Goal: Find specific page/section: Find specific page/section

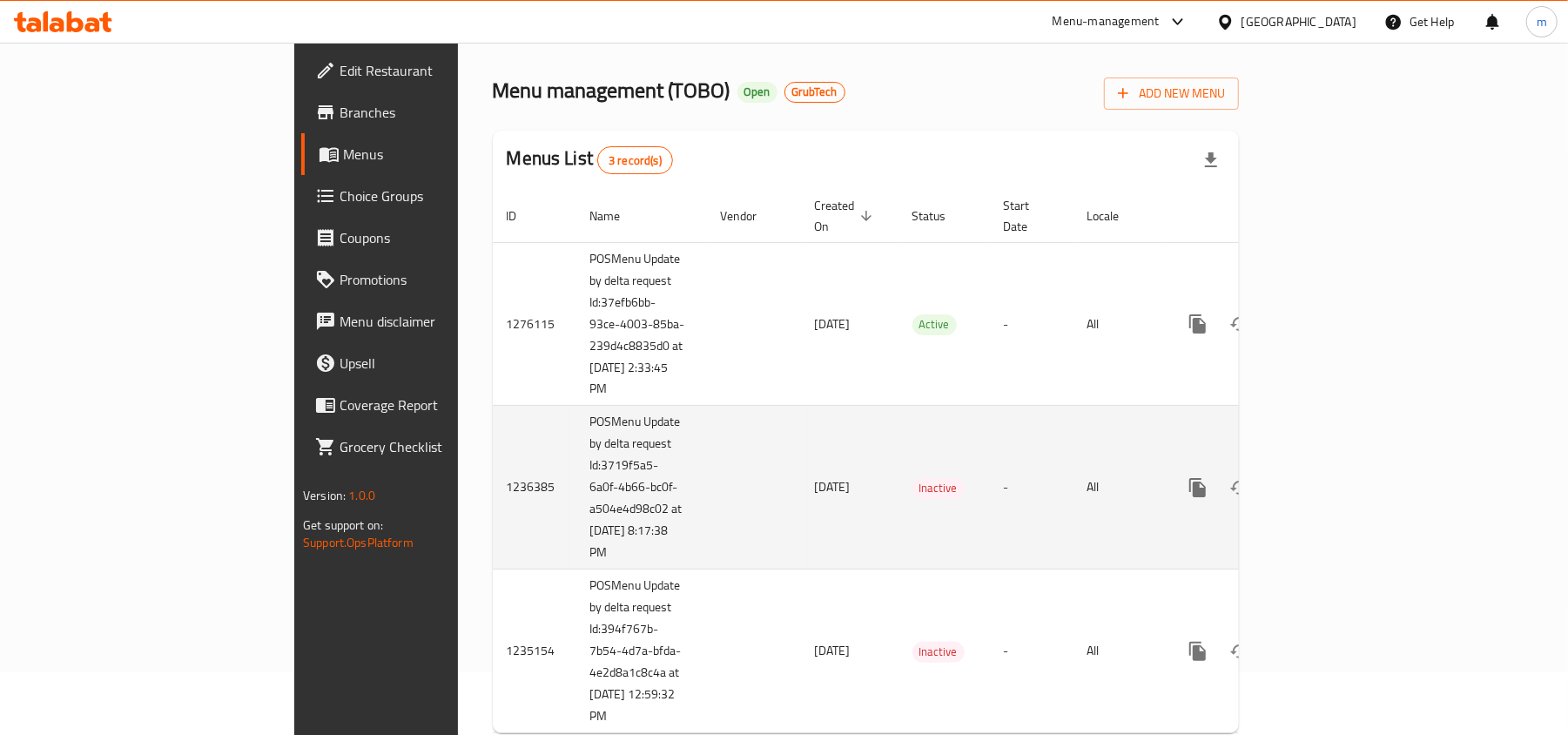
scroll to position [92, 0]
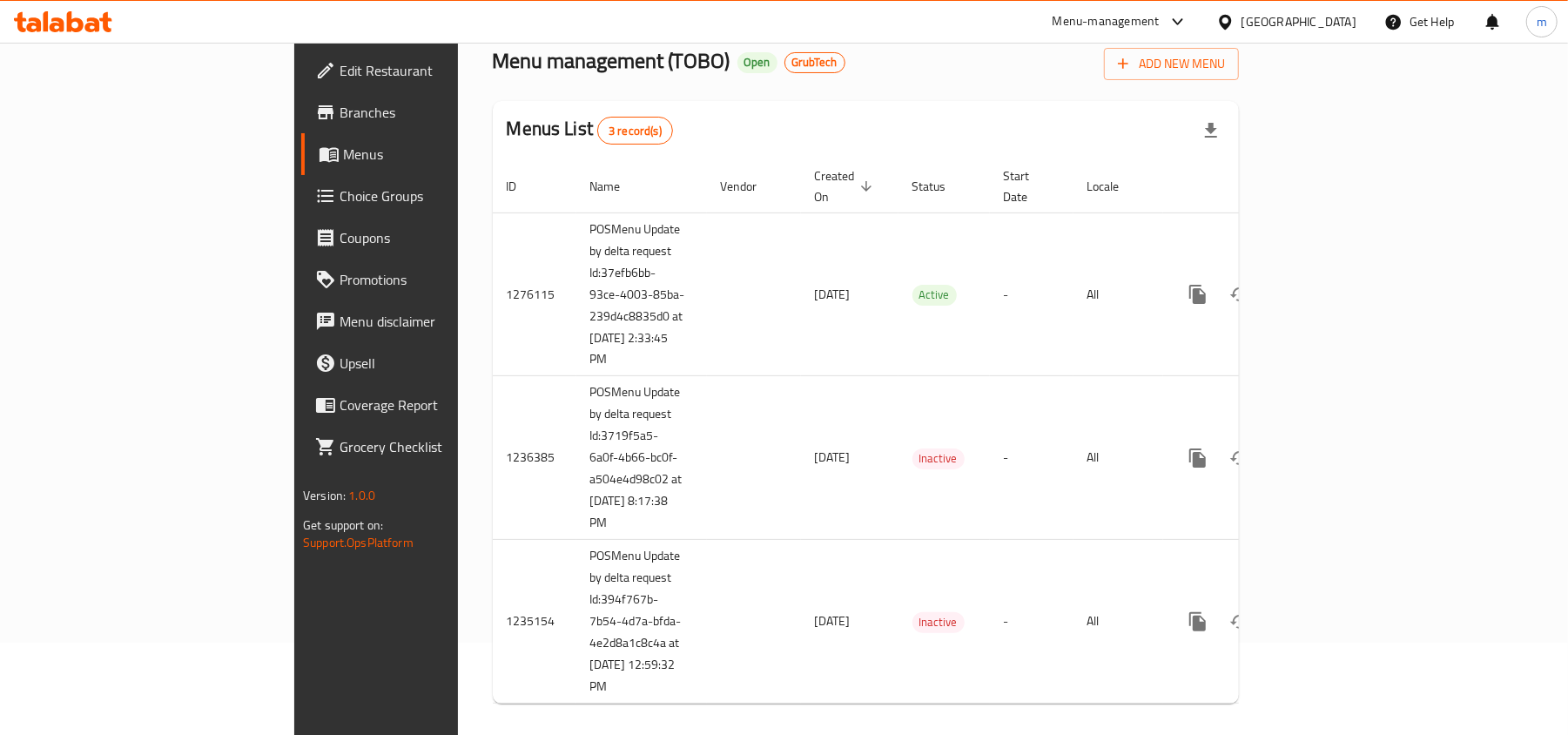
click at [583, 113] on div "Menus List 3 record(s)" at bounding box center [865, 131] width 746 height 59
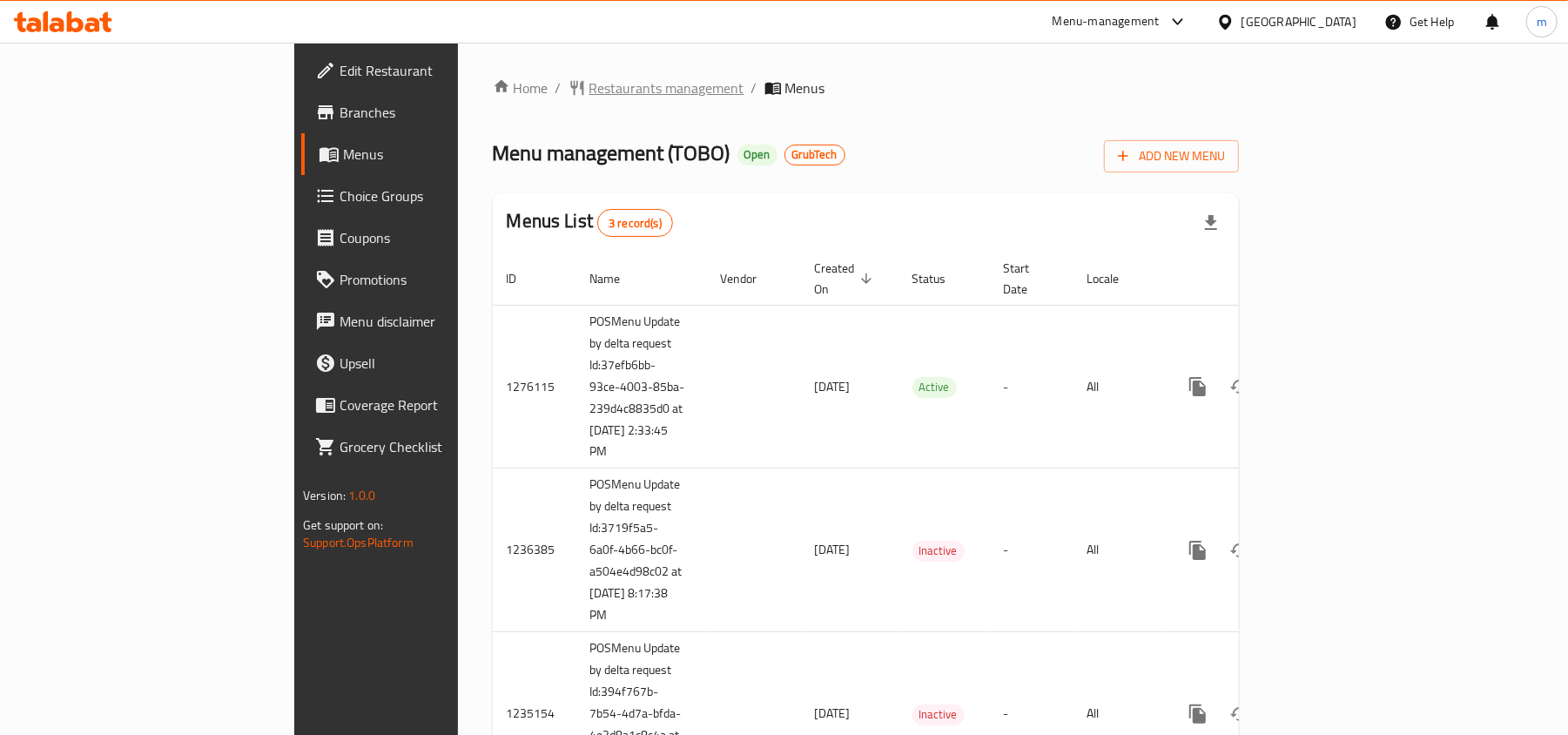
click at [589, 82] on span "Restaurants management" at bounding box center [666, 87] width 155 height 21
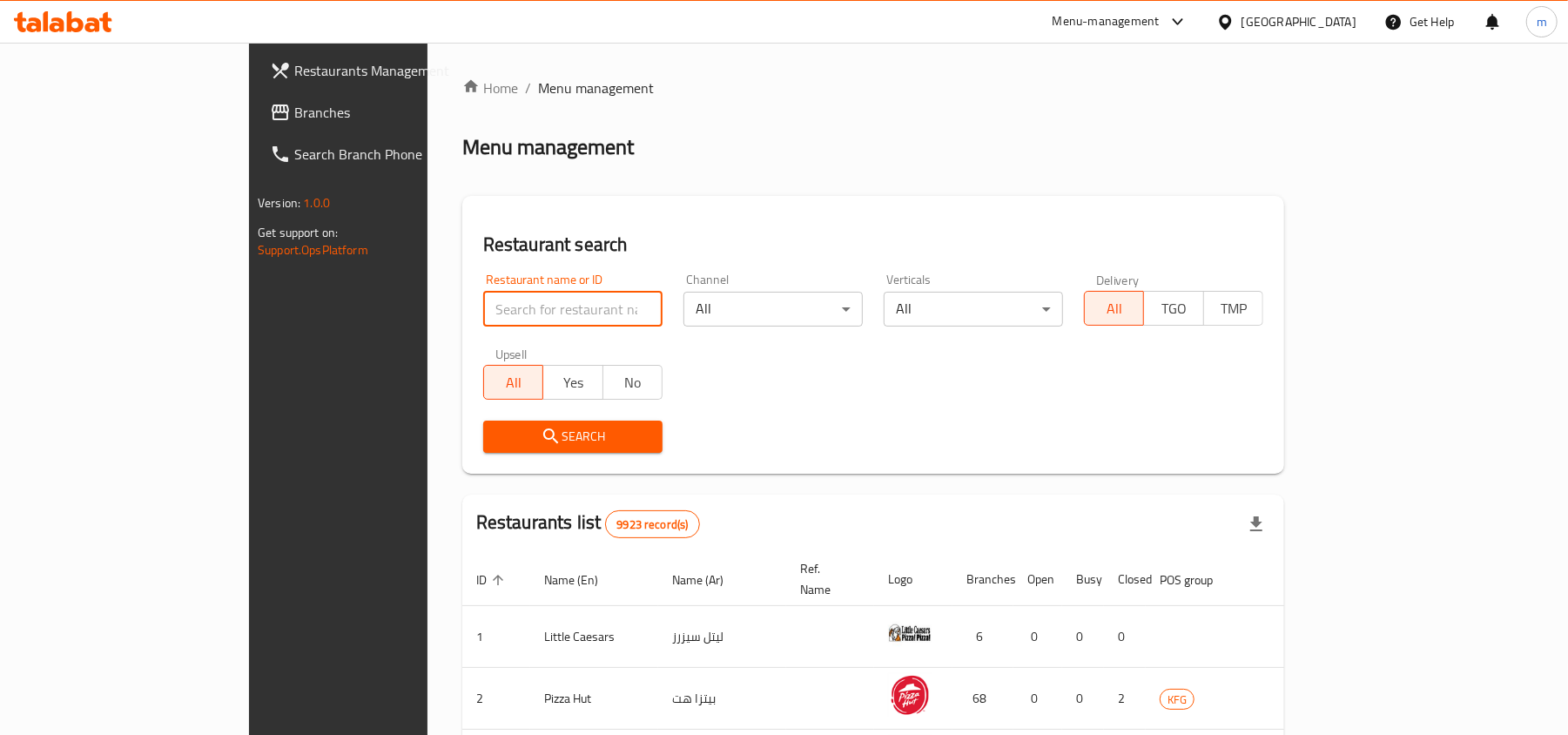
click at [483, 307] on input "search" at bounding box center [572, 309] width 179 height 35
paste input "642351"
type input "642351"
click button "Search" at bounding box center [572, 436] width 179 height 33
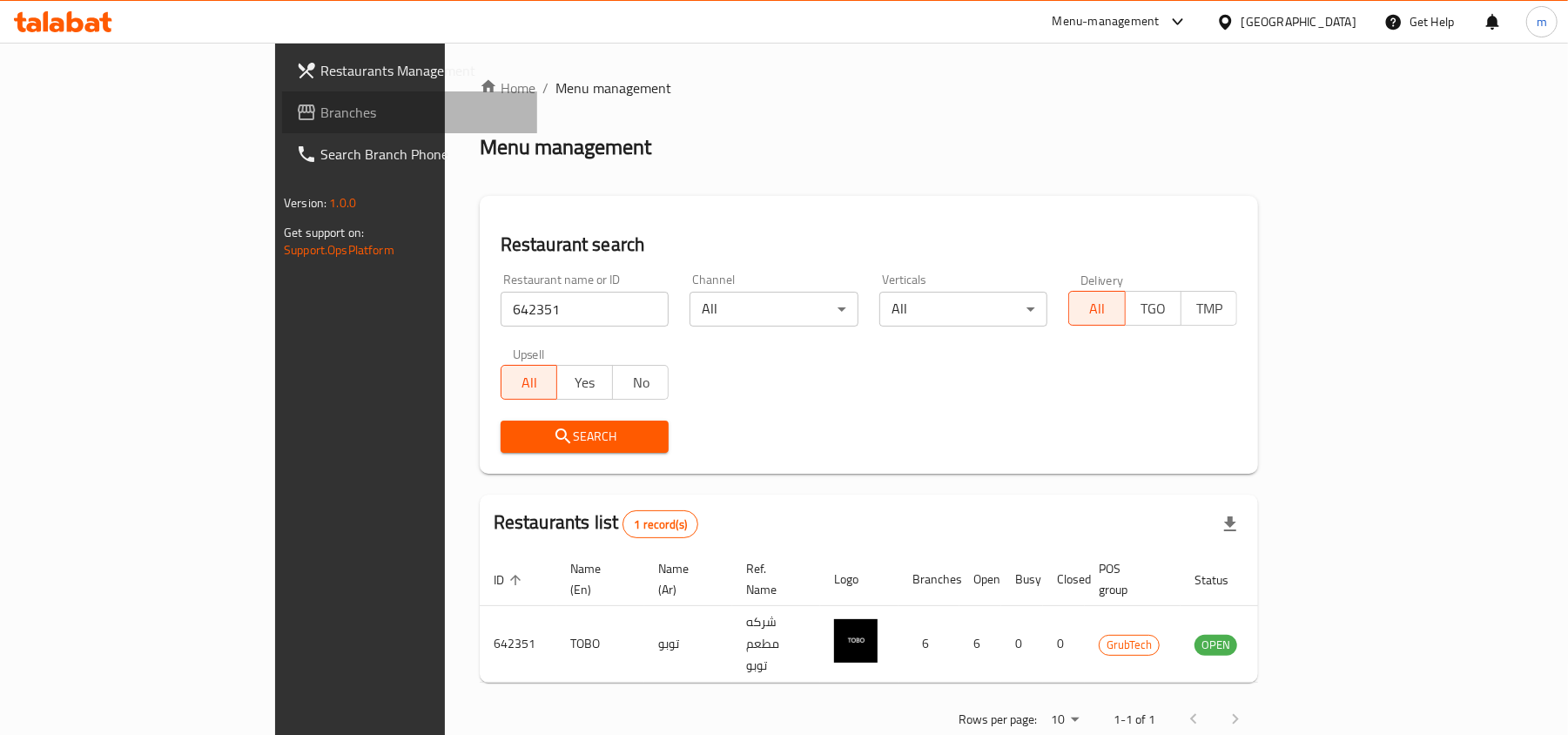
click at [320, 112] on span "Branches" at bounding box center [421, 112] width 203 height 21
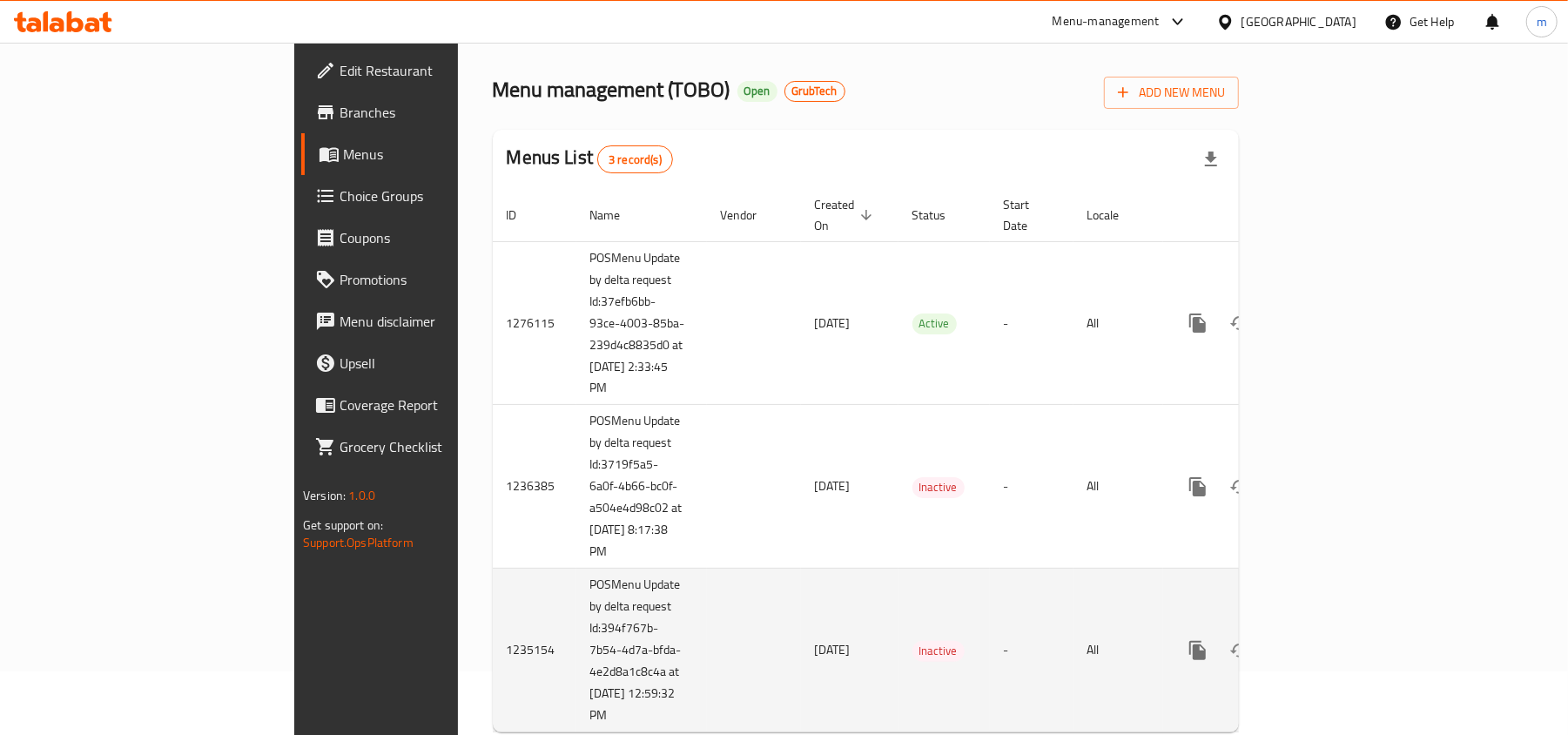
scroll to position [92, 0]
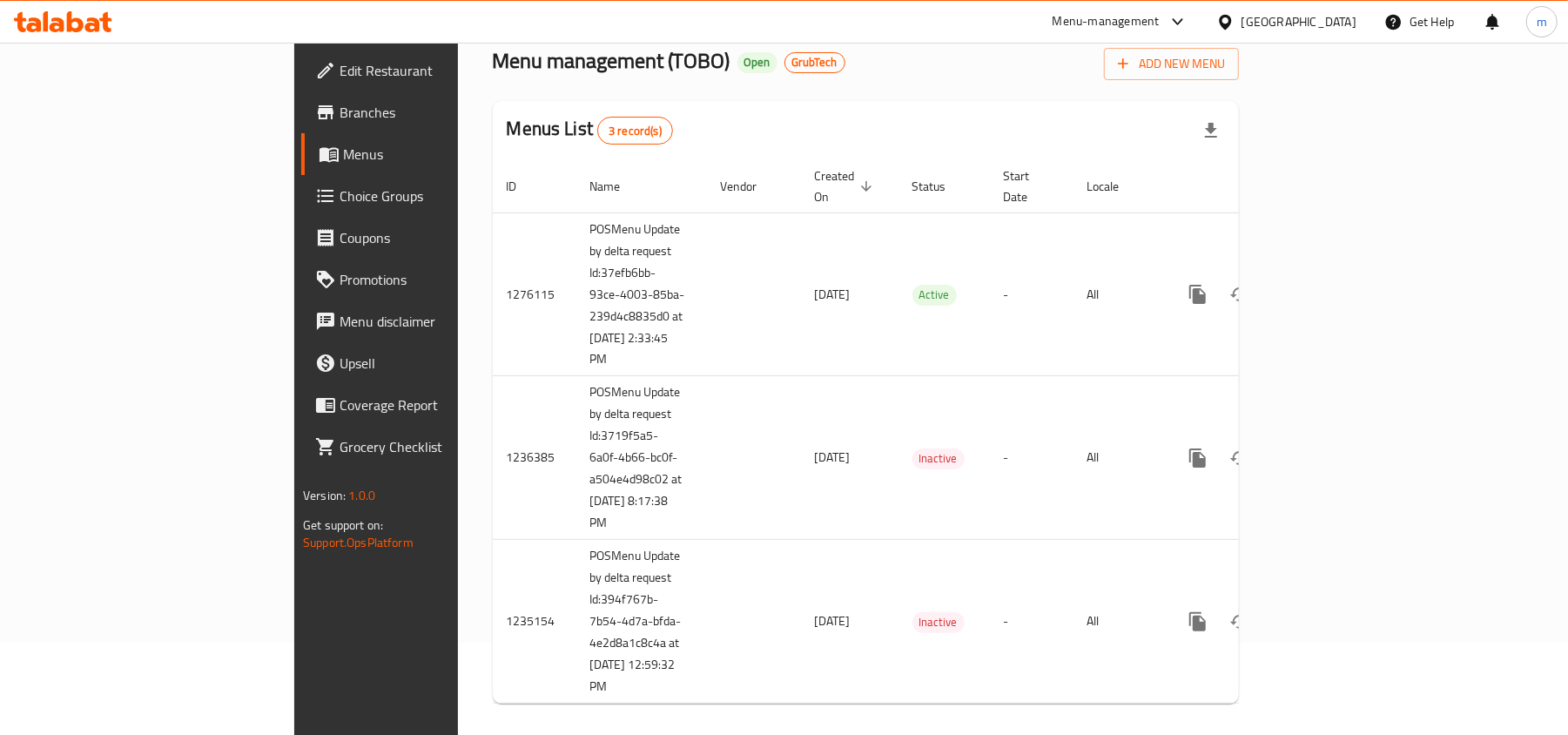
click at [860, 80] on div "Home / Restaurants management / Menus Menu management ( TOBO ) Open GrubTech Ad…" at bounding box center [865, 351] width 746 height 733
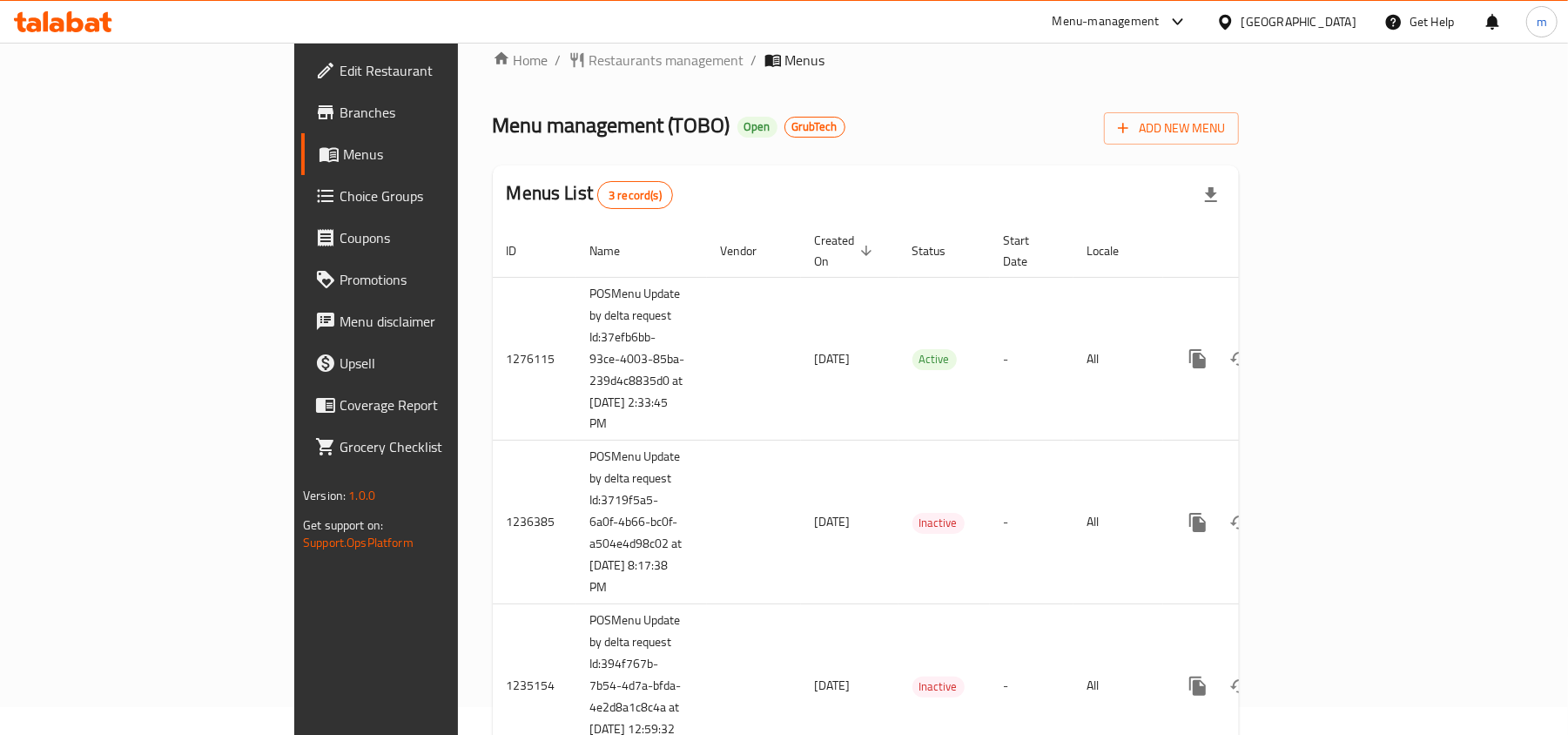
scroll to position [0, 0]
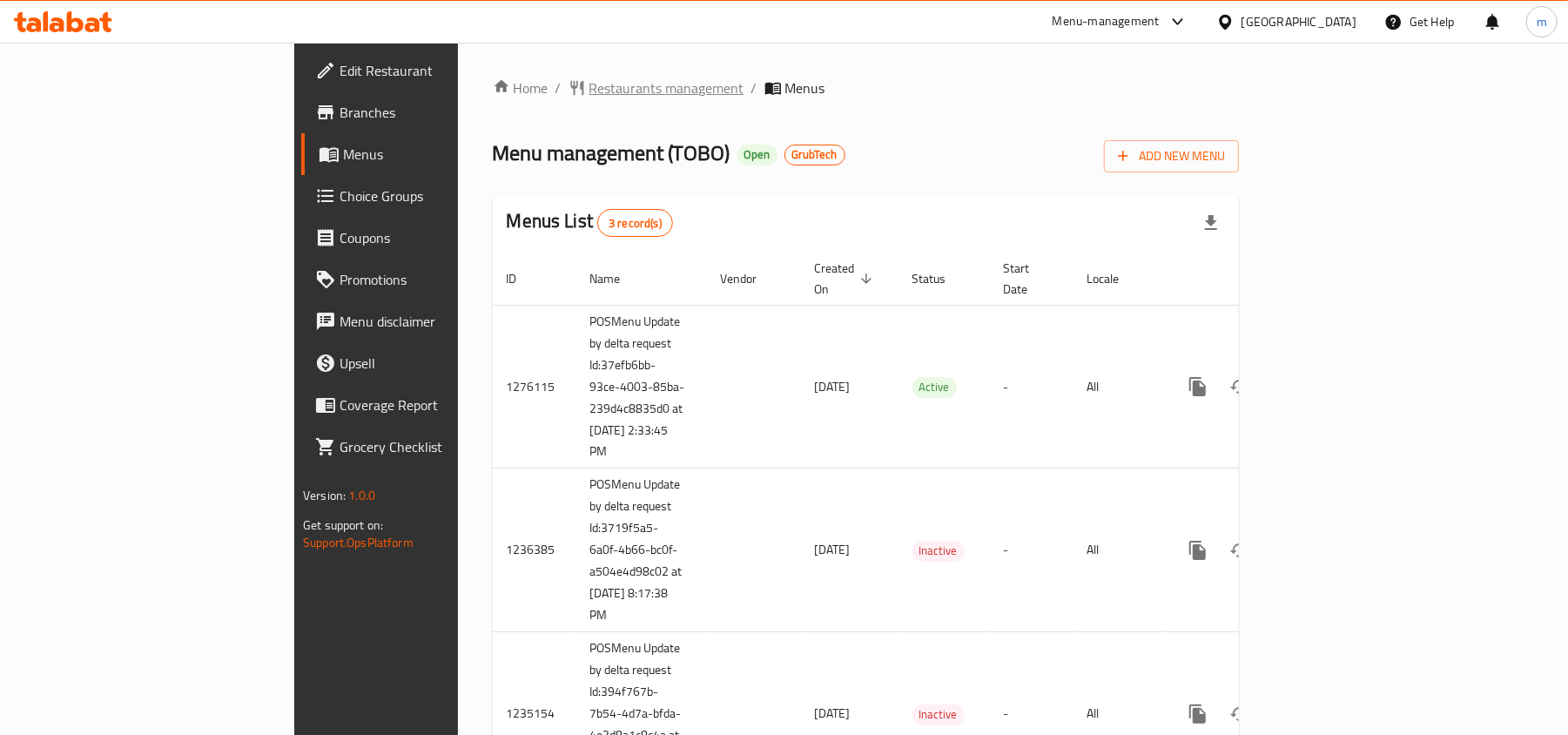
click at [589, 87] on span "Restaurants management" at bounding box center [666, 87] width 155 height 21
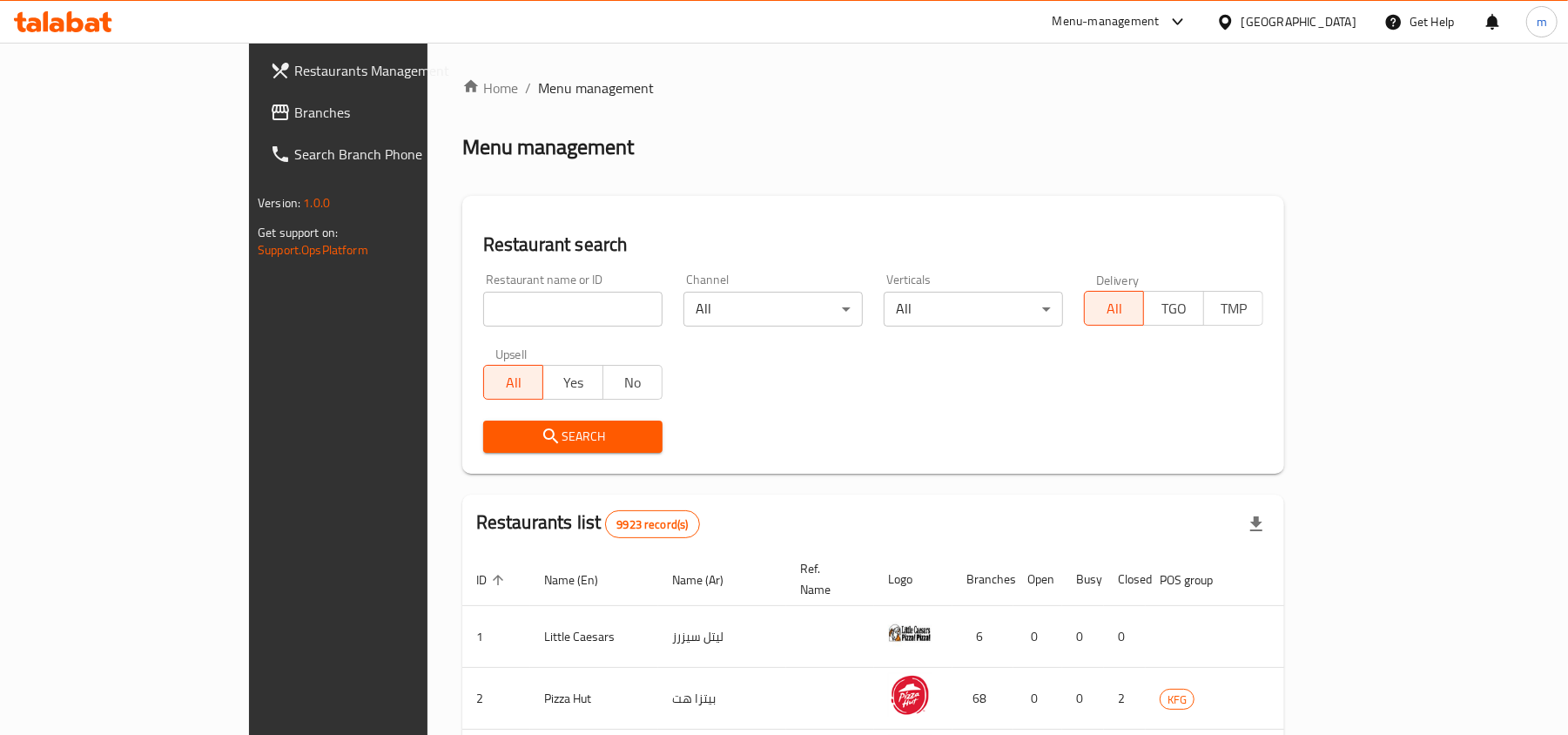
click at [483, 316] on input "search" at bounding box center [572, 309] width 179 height 35
paste input "642351"
type input "642351"
click button "Search" at bounding box center [572, 436] width 179 height 33
